Goal: Task Accomplishment & Management: Use online tool/utility

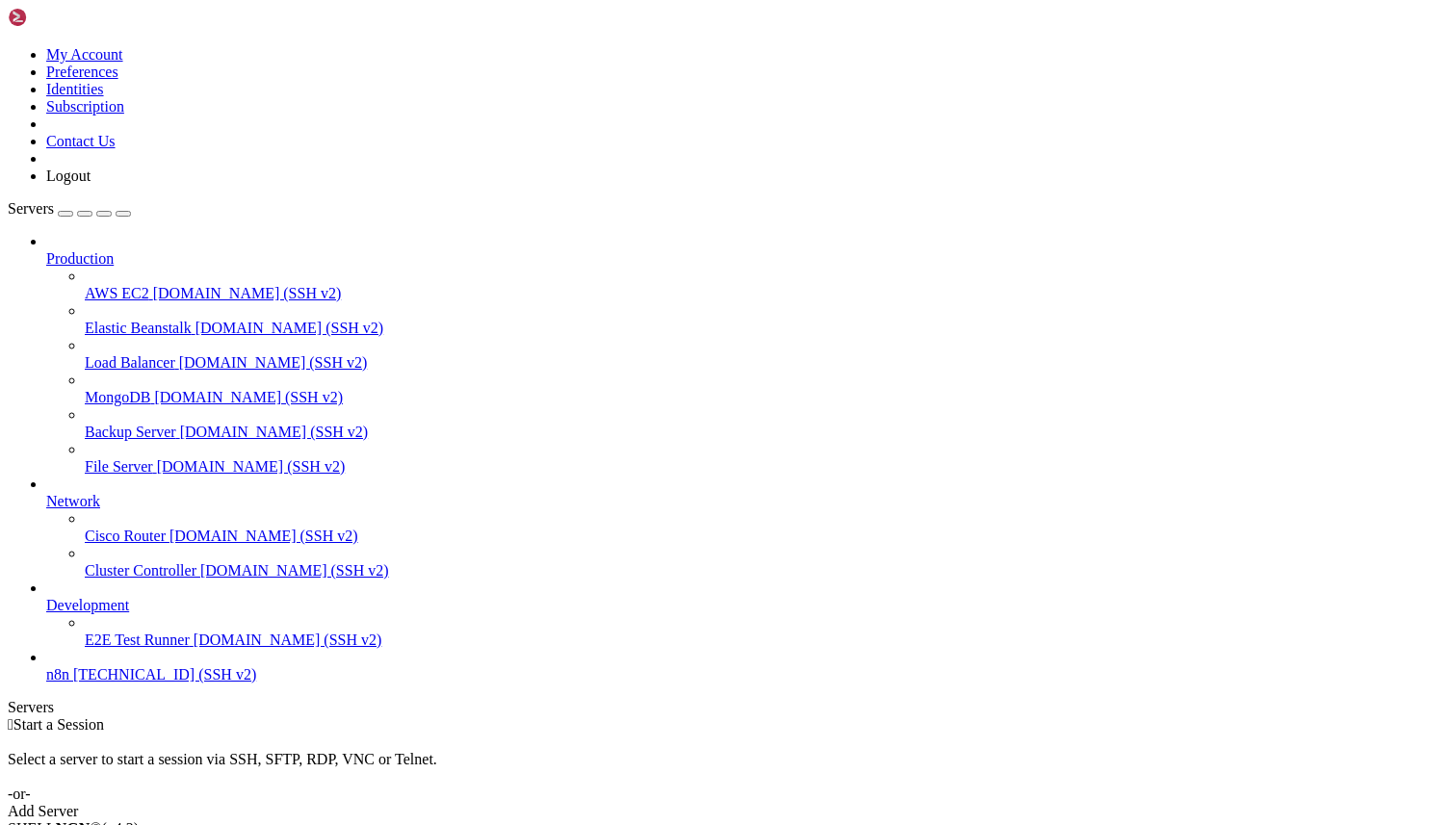
click at [70, 683] on span "n8n" at bounding box center [58, 674] width 23 height 16
click at [61, 683] on span "n8n" at bounding box center [58, 674] width 23 height 16
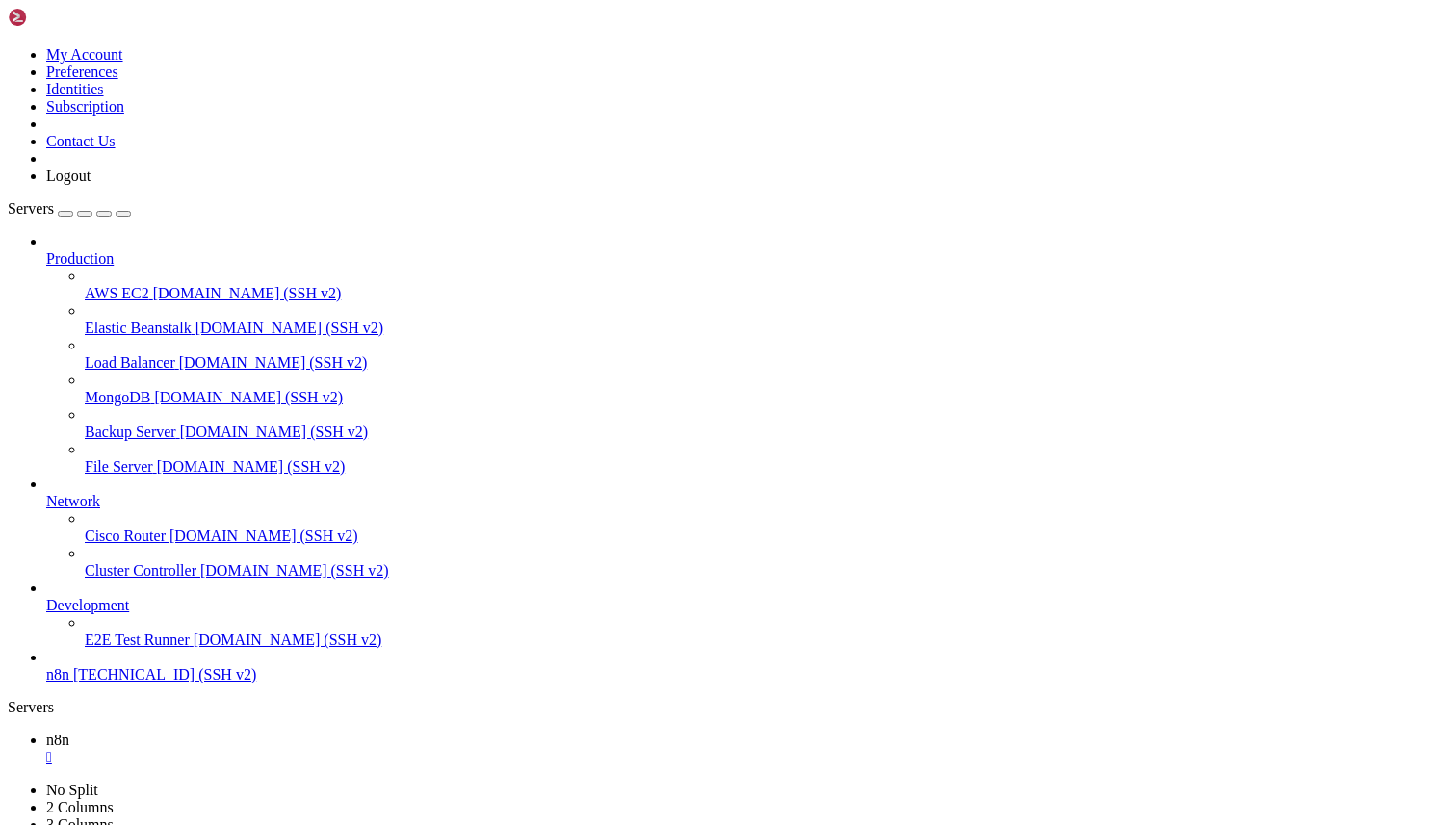
type input "/home/ubuntu"
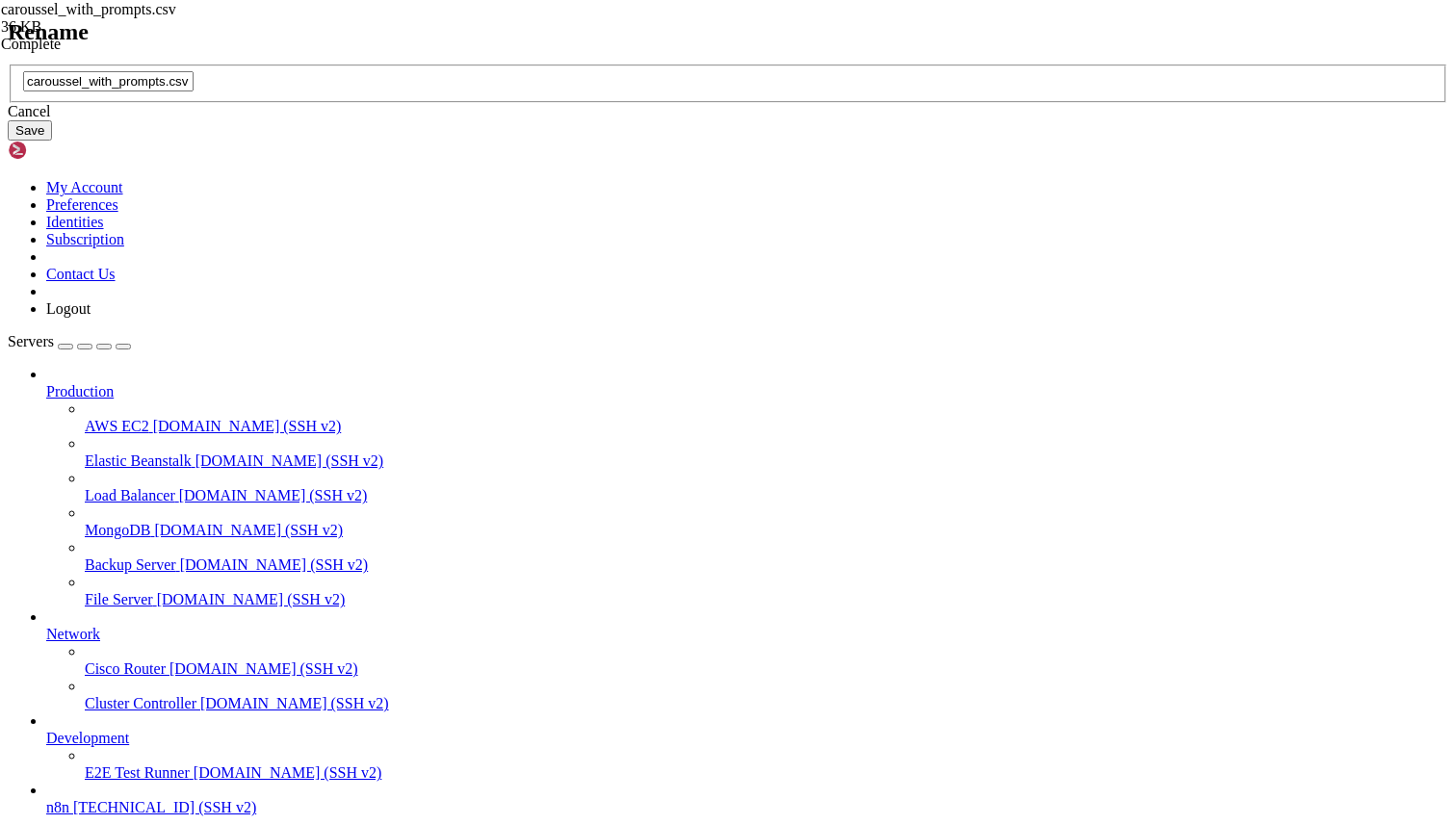
click at [772, 120] on div "Cancel" at bounding box center [728, 111] width 1441 height 17
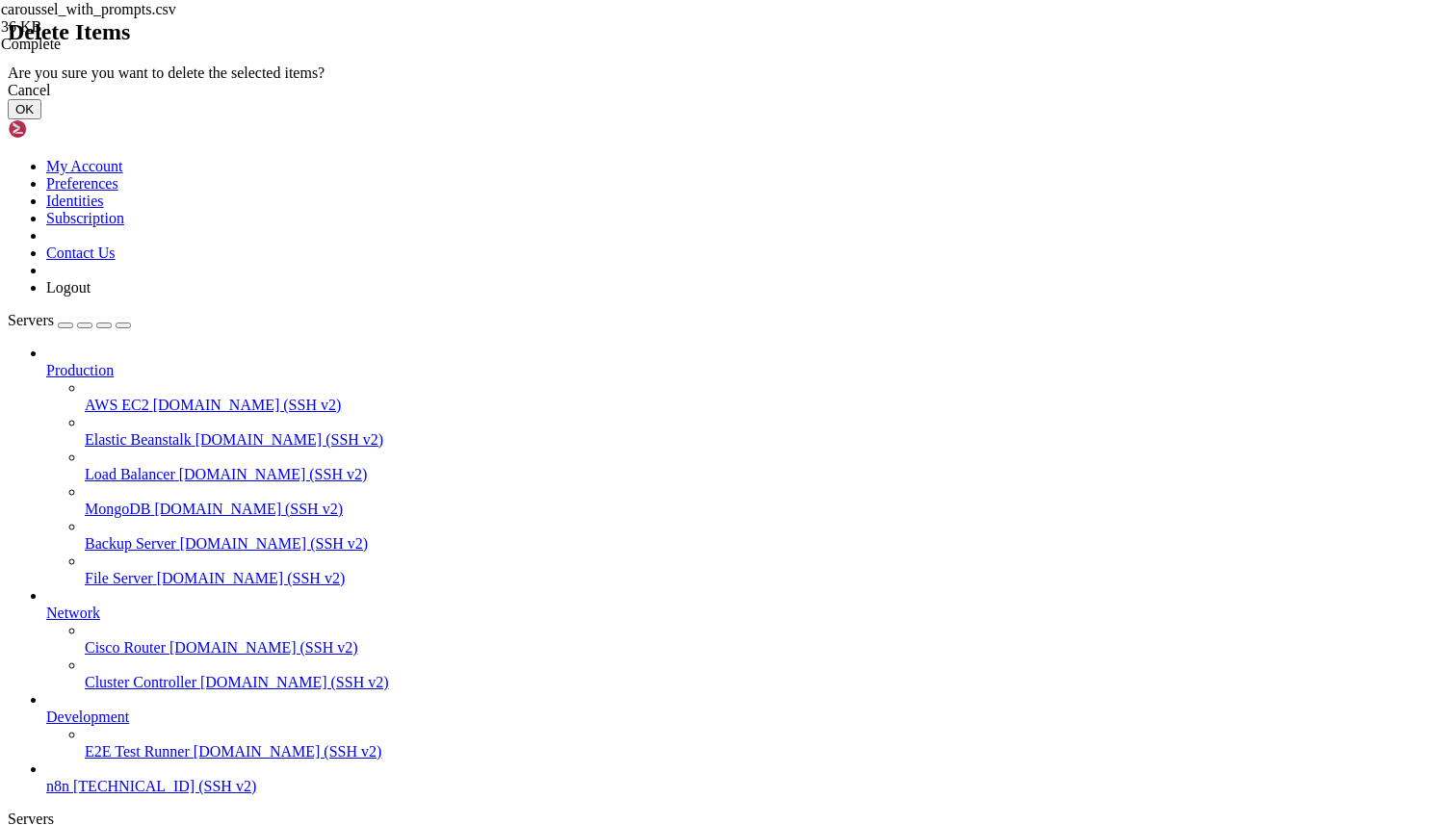
click at [42, 119] on button "OK" at bounding box center [24, 108] width 34 height 20
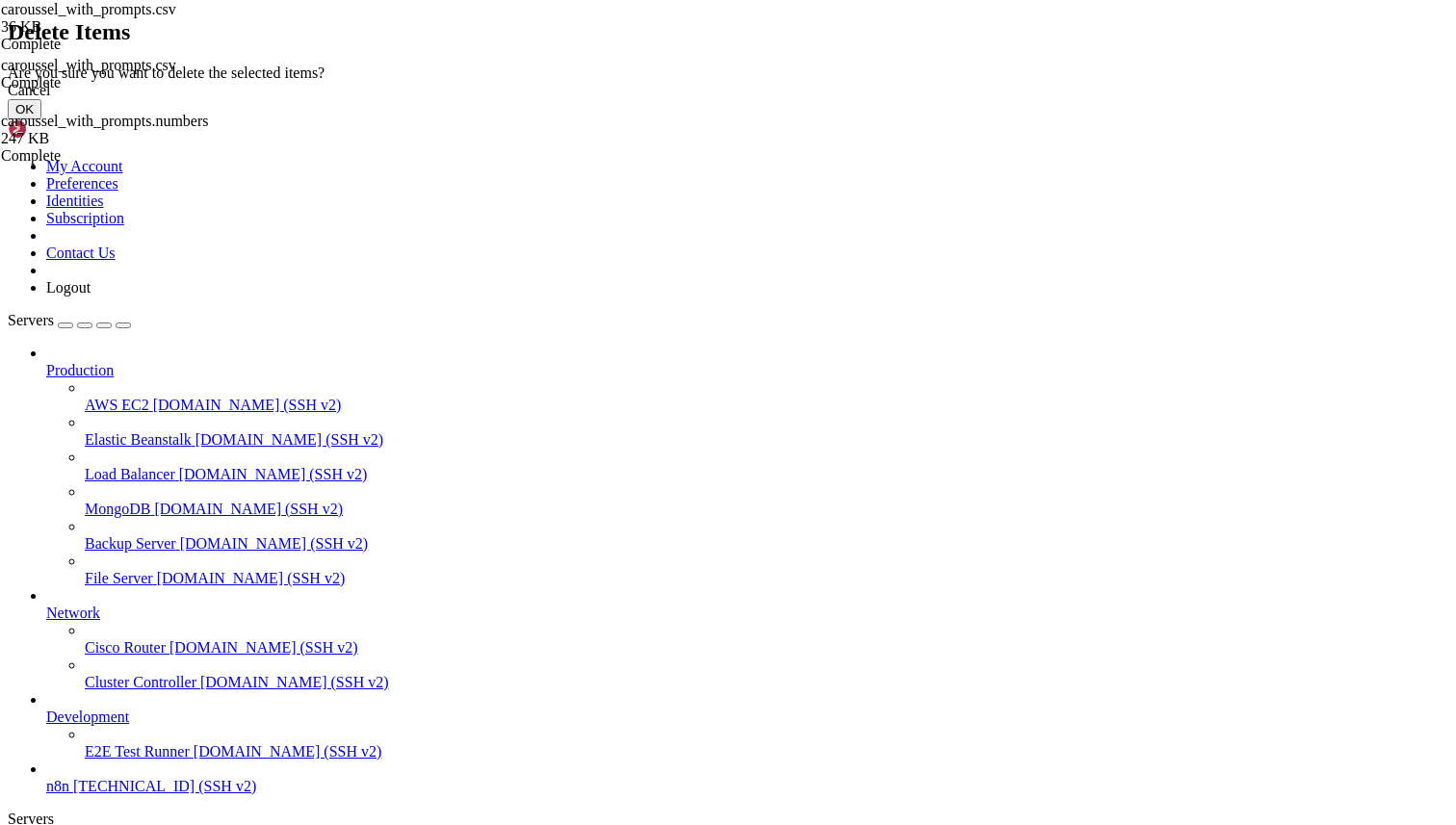
click at [42, 119] on button "OK" at bounding box center [24, 108] width 34 height 20
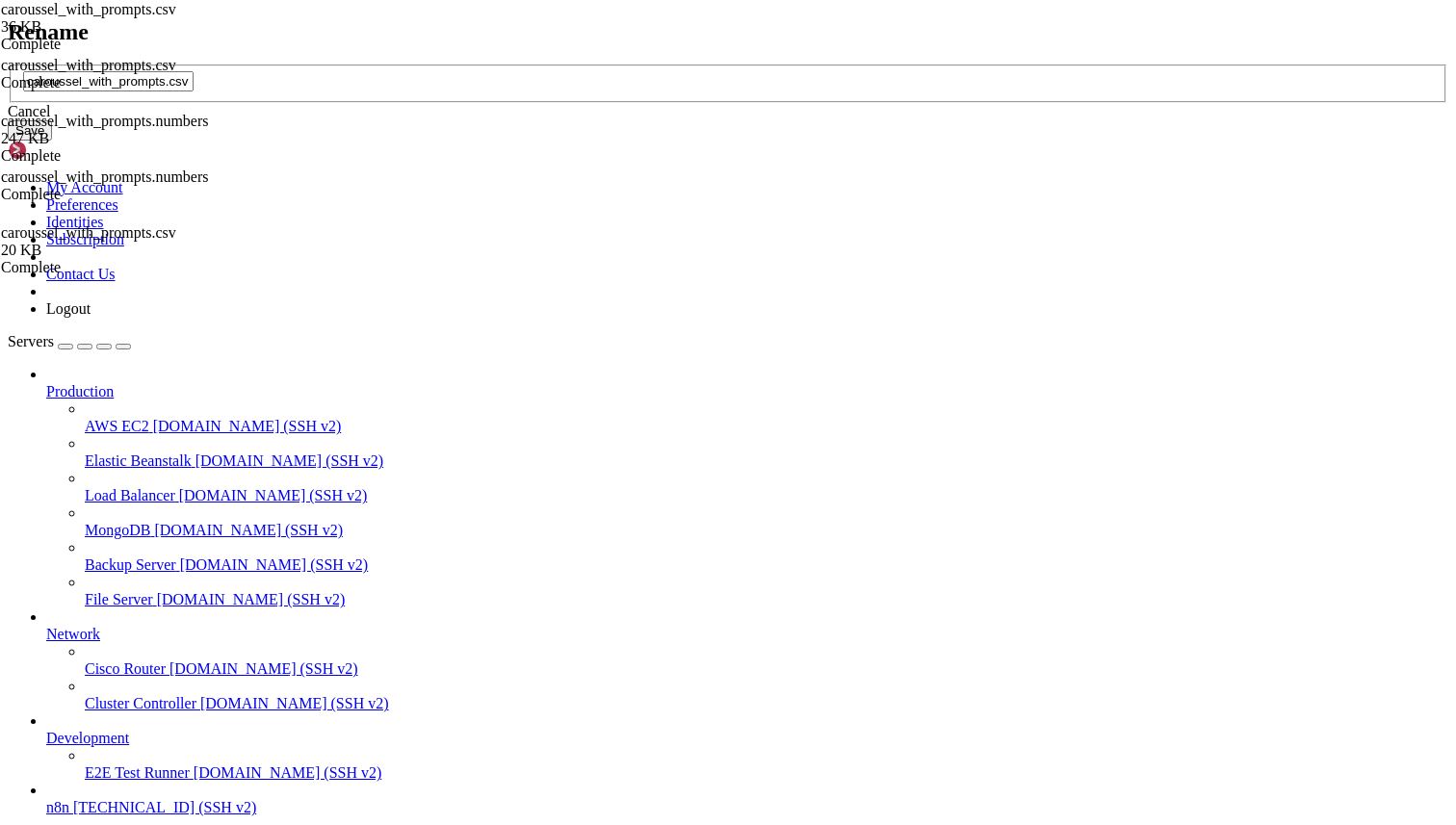
click at [767, 120] on div "Cancel" at bounding box center [728, 111] width 1441 height 17
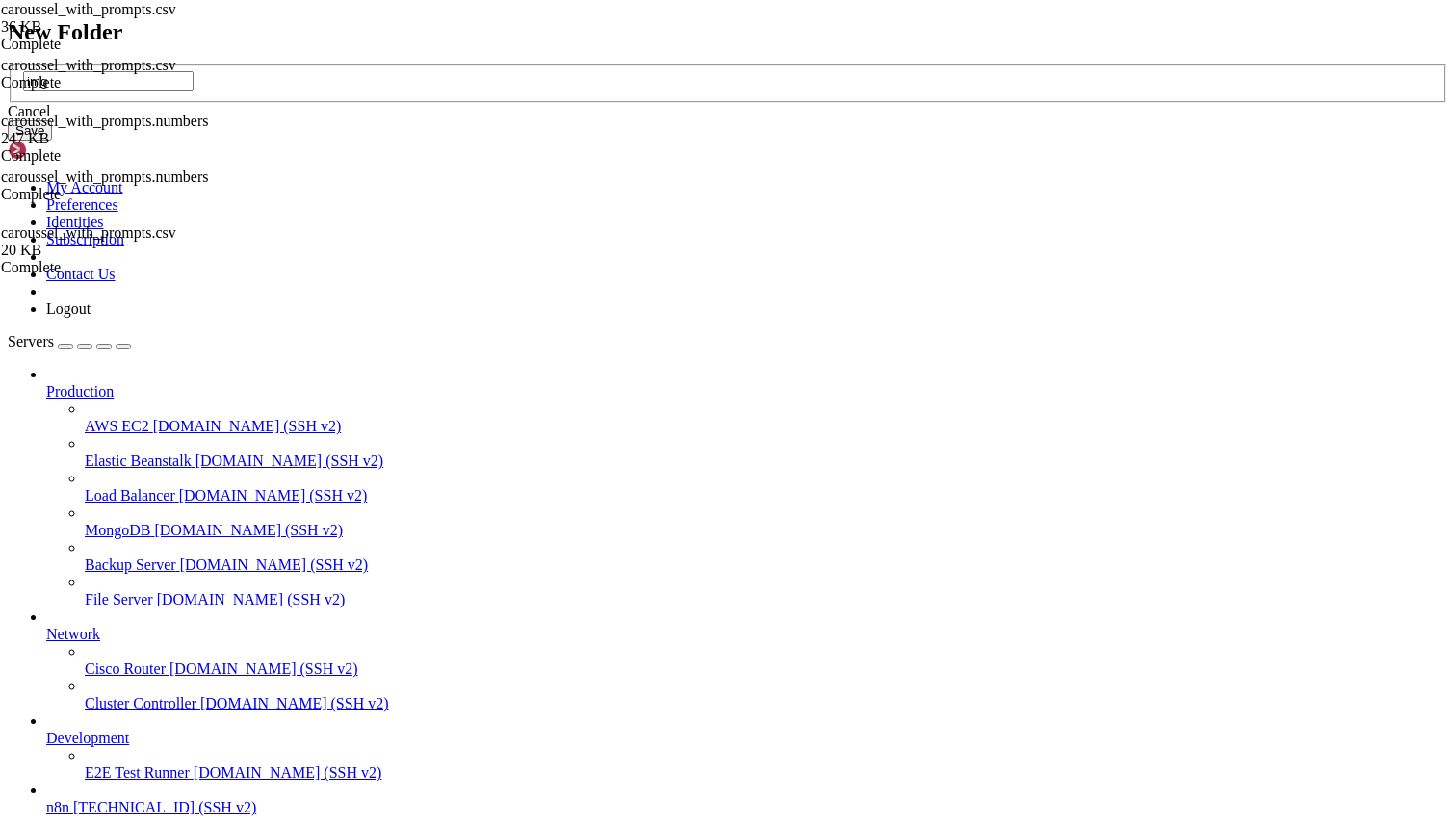
type input "img"
click at [52, 140] on button "Save" at bounding box center [30, 130] width 45 height 20
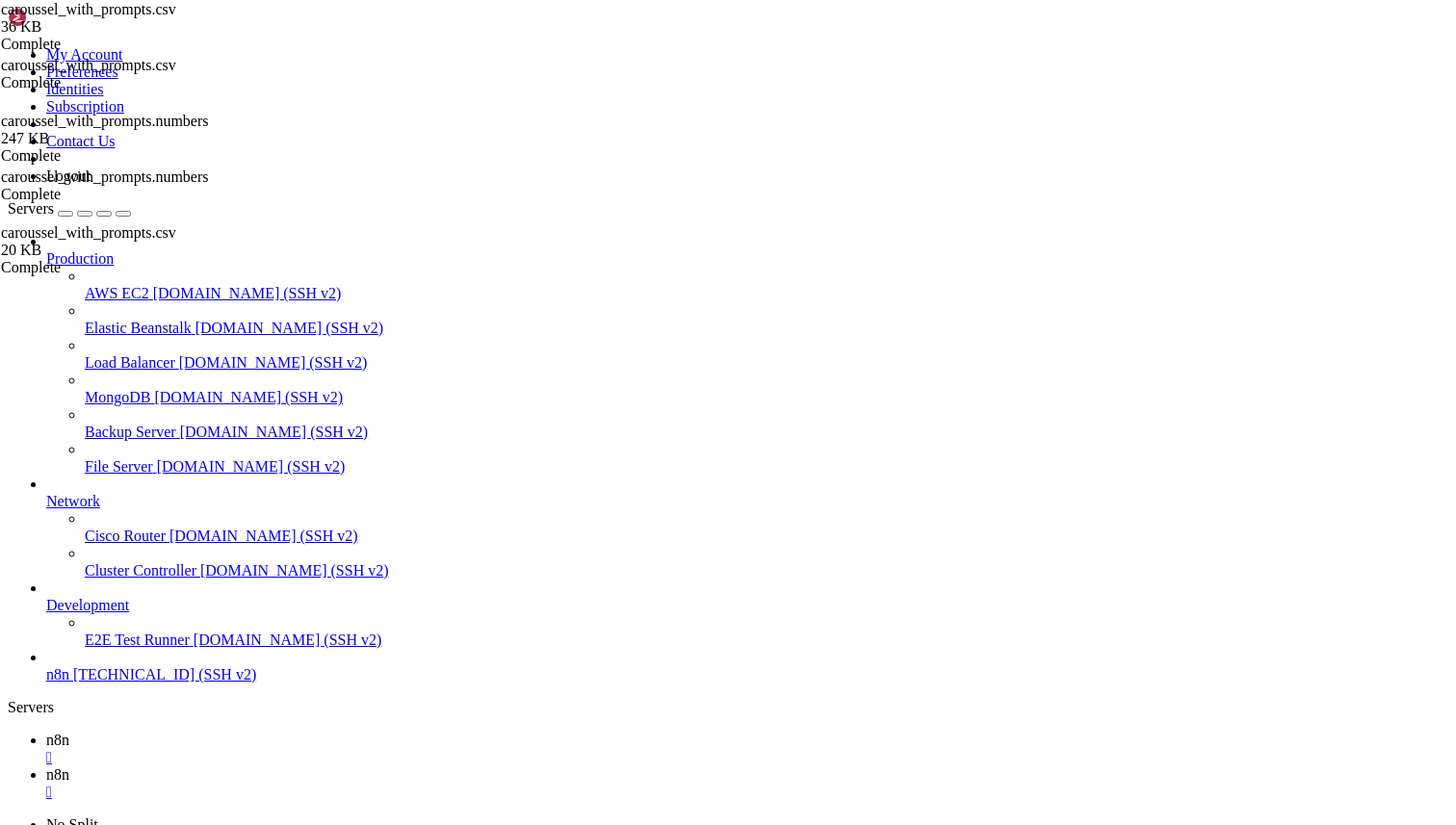
type input "/home/ubuntu/img"
